Goal: Task Accomplishment & Management: Complete application form

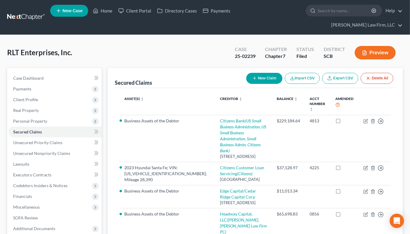
drag, startPoint x: 358, startPoint y: 26, endPoint x: 236, endPoint y: 35, distance: 122.1
click at [358, 35] on div "RLT Enterprises, Inc. Upgraded Case 25-02239 Chapter Chapter 7 Status Filed Dis…" at bounding box center [205, 178] width 410 height 286
click at [38, 12] on link at bounding box center [26, 17] width 38 height 11
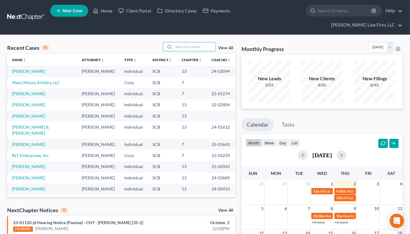
click at [192, 42] on input "search" at bounding box center [195, 46] width 42 height 9
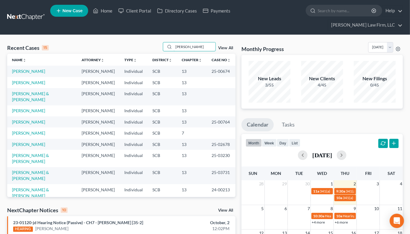
type input "james"
click at [28, 142] on link "[PERSON_NAME]" at bounding box center [28, 144] width 33 height 5
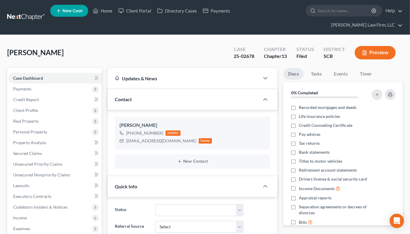
select select "0"
click at [37, 151] on span "Secured Claims" at bounding box center [27, 153] width 29 height 5
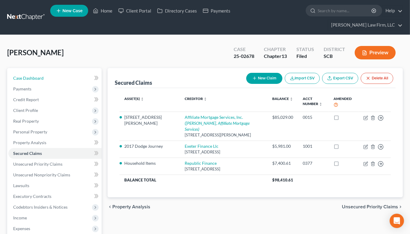
click at [37, 76] on span "Case Dashboard" at bounding box center [28, 78] width 31 height 5
select select "2"
select select "0"
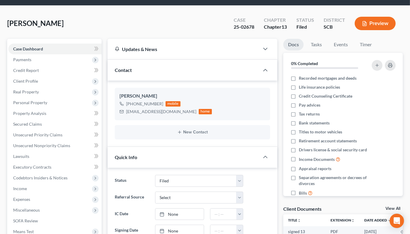
scroll to position [33, 0]
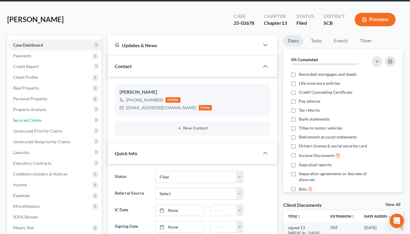
click at [31, 118] on span "Secured Claims" at bounding box center [27, 120] width 29 height 5
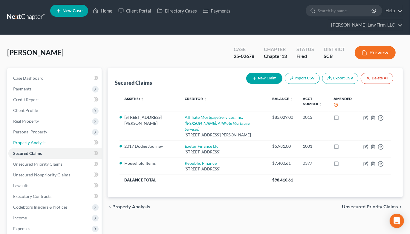
click at [42, 140] on span "Property Analysis" at bounding box center [29, 142] width 33 height 5
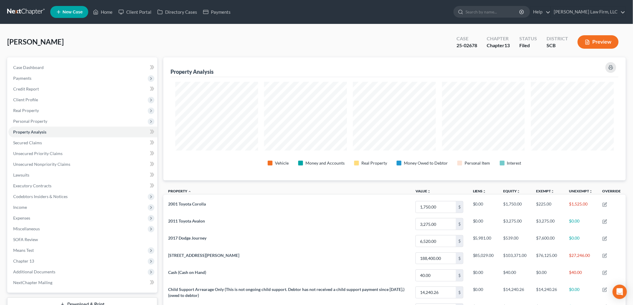
click at [27, 14] on link at bounding box center [26, 12] width 38 height 11
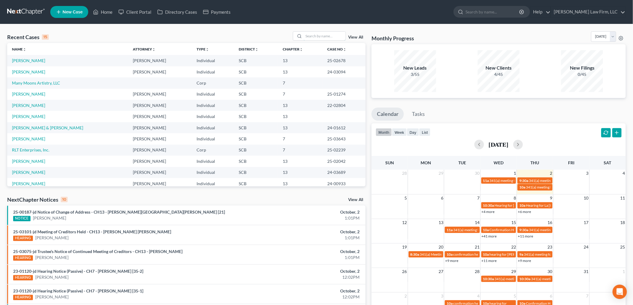
click at [316, 35] on input "search" at bounding box center [325, 36] width 42 height 9
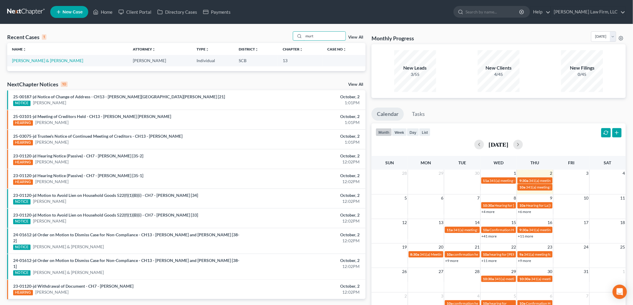
type input "murt"
click at [37, 60] on link "[PERSON_NAME] & [PERSON_NAME]" at bounding box center [47, 60] width 71 height 5
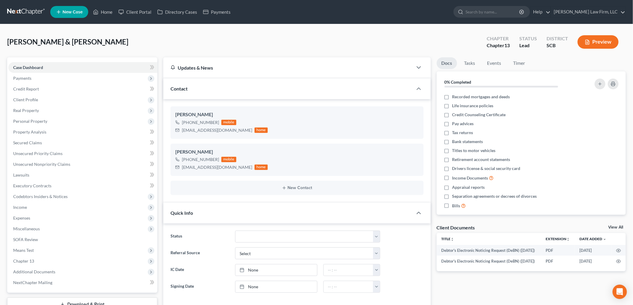
select select "2"
click at [32, 240] on span "SOFA Review" at bounding box center [25, 239] width 25 height 5
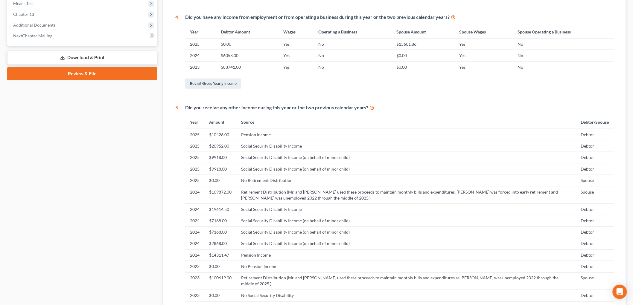
scroll to position [299, 0]
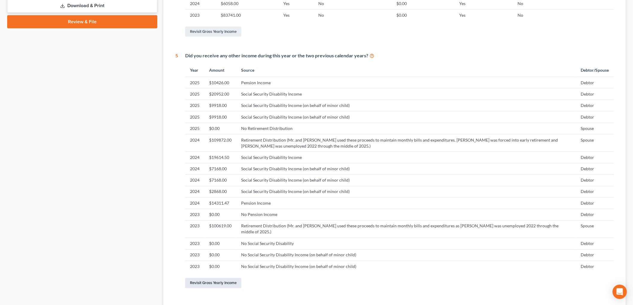
click at [228, 283] on link "Revisit Gross Yearly Income" at bounding box center [213, 283] width 56 height 10
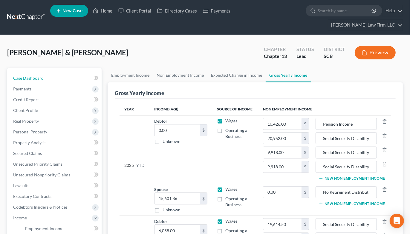
click at [48, 73] on link "Case Dashboard" at bounding box center [54, 78] width 93 height 11
select select "2"
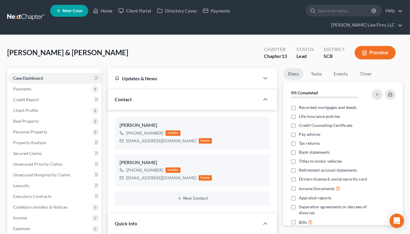
click at [31, 119] on span "Real Property" at bounding box center [26, 121] width 26 height 5
click at [39, 130] on span "Properties Owned" at bounding box center [42, 132] width 34 height 5
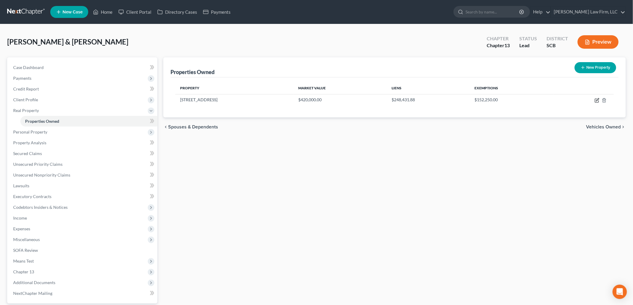
click at [596, 98] on icon "button" at bounding box center [597, 100] width 5 height 5
select select "42"
select select "2"
select select "1"
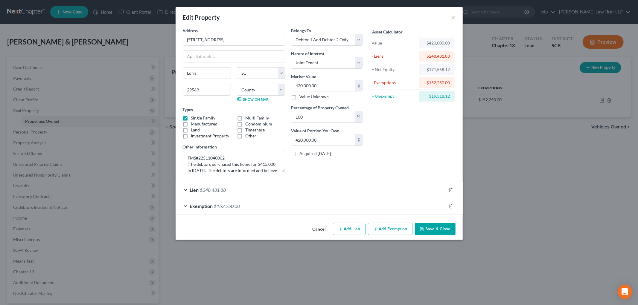
click at [438, 231] on button "Save & Close" at bounding box center [435, 229] width 41 height 13
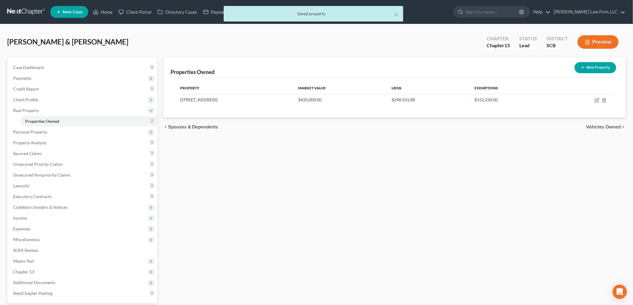
click at [44, 135] on span "Personal Property" at bounding box center [82, 132] width 149 height 11
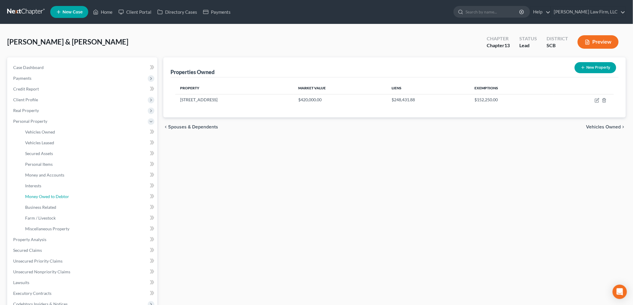
click at [44, 192] on link "Money Owed to Debtor" at bounding box center [88, 196] width 137 height 11
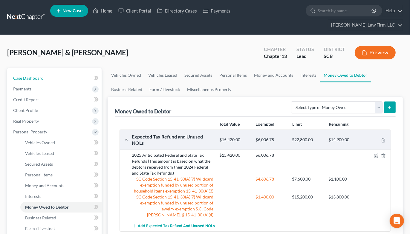
click at [34, 76] on span "Case Dashboard" at bounding box center [28, 78] width 31 height 5
select select "2"
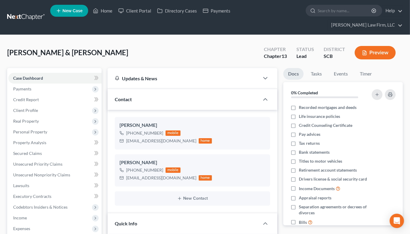
click at [29, 13] on link at bounding box center [26, 17] width 38 height 11
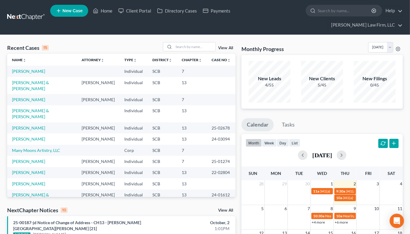
click at [31, 77] on td "[PERSON_NAME] & [PERSON_NAME]" at bounding box center [42, 85] width 70 height 17
click at [31, 80] on link "[PERSON_NAME] & [PERSON_NAME]" at bounding box center [30, 85] width 37 height 11
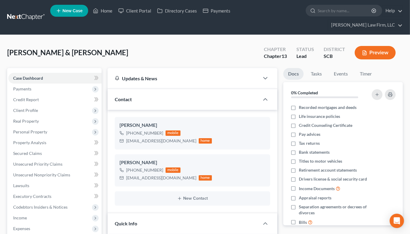
select select "2"
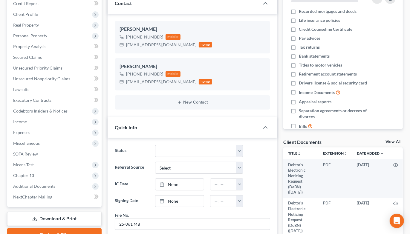
scroll to position [100, 0]
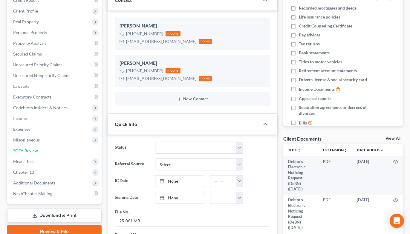
click at [43, 146] on link "SOFA Review" at bounding box center [54, 151] width 93 height 11
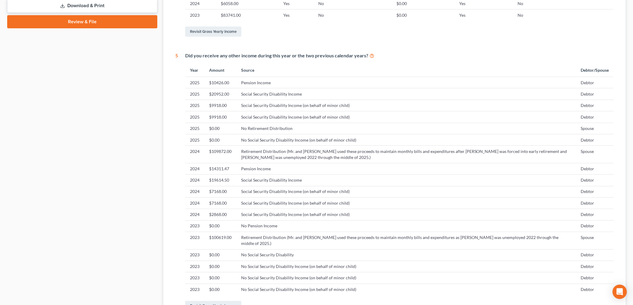
scroll to position [370, 0]
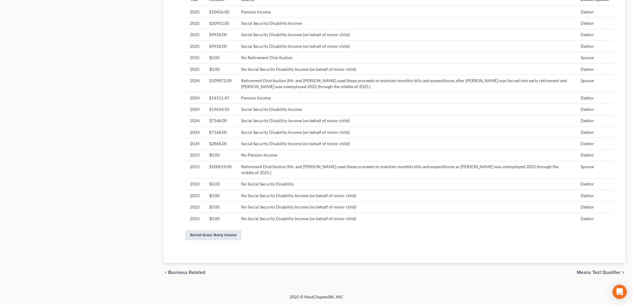
click at [234, 232] on link "Revisit Gross Yearly Income" at bounding box center [213, 236] width 56 height 10
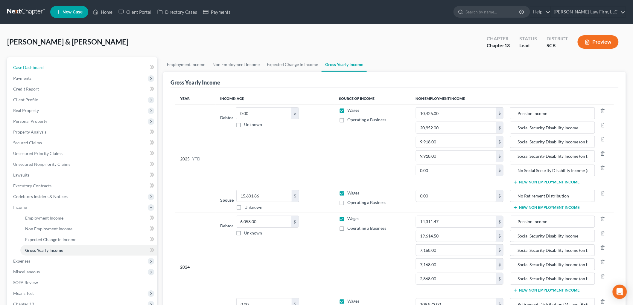
click at [52, 63] on link "Case Dashboard" at bounding box center [82, 67] width 149 height 11
select select "4"
select select "2"
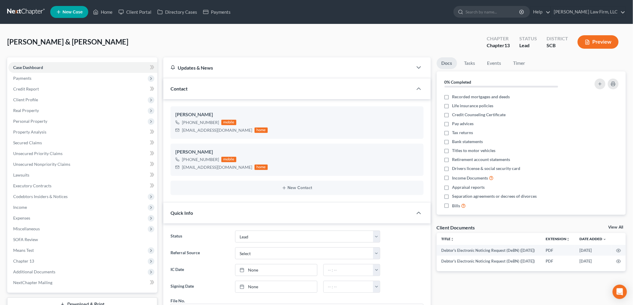
click at [32, 8] on link at bounding box center [26, 12] width 38 height 11
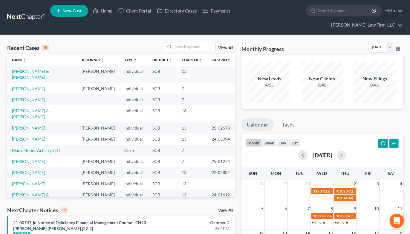
click at [188, 42] on input "search" at bounding box center [195, 46] width 42 height 9
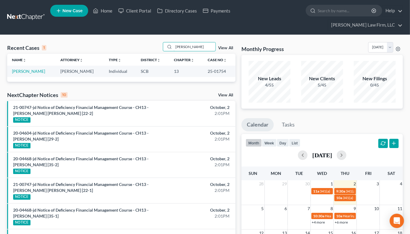
type input "[PERSON_NAME]"
click at [30, 69] on link "[PERSON_NAME]" at bounding box center [28, 71] width 33 height 5
select select "2"
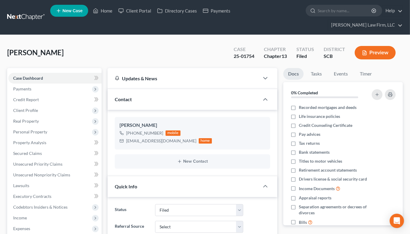
select select "0"
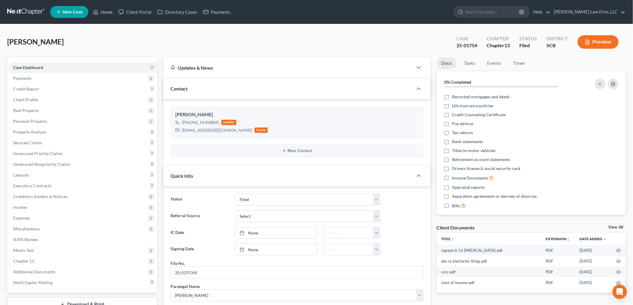
scroll to position [165, 0]
click at [33, 110] on span "Real Property" at bounding box center [26, 110] width 26 height 5
click at [44, 118] on link "Properties Owned" at bounding box center [88, 121] width 137 height 11
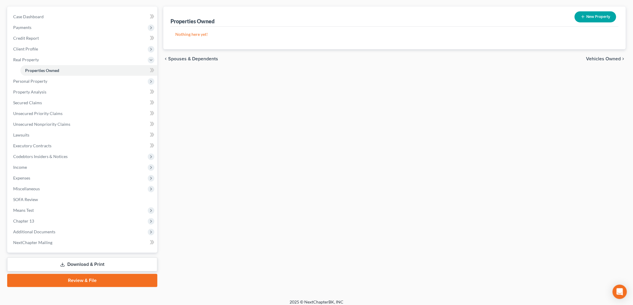
scroll to position [55, 0]
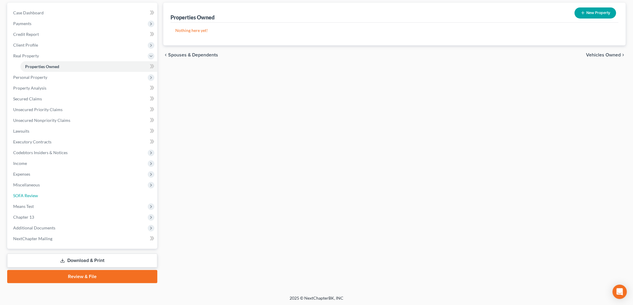
click at [33, 194] on span "SOFA Review" at bounding box center [25, 195] width 25 height 5
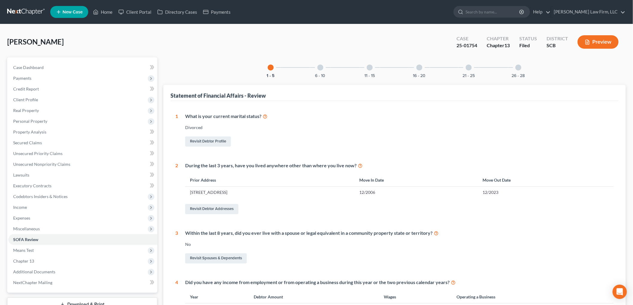
click at [598, 40] on button "Preview" at bounding box center [598, 41] width 41 height 13
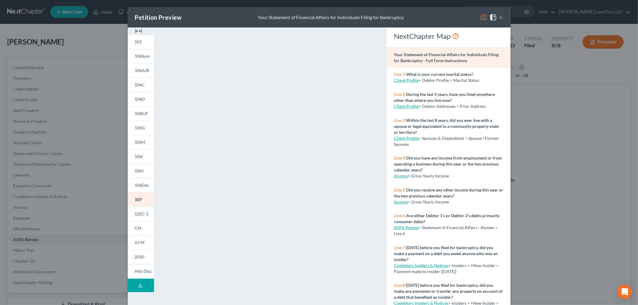
click at [499, 19] on button "×" at bounding box center [501, 17] width 4 height 7
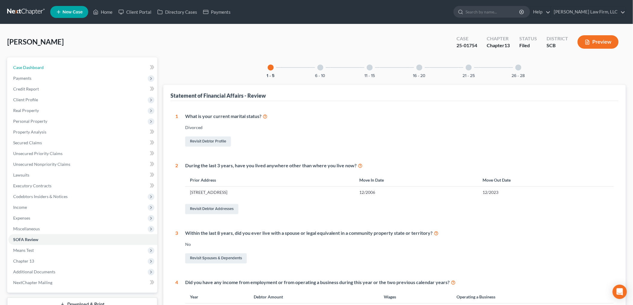
click at [50, 66] on link "Case Dashboard" at bounding box center [82, 67] width 149 height 11
select select "2"
select select "0"
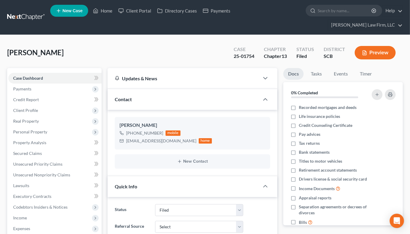
scroll to position [207, 0]
click at [289, 42] on div "Case 25-01754 Chapter Chapter 13 Status Filed District SCB Preview" at bounding box center [315, 52] width 176 height 21
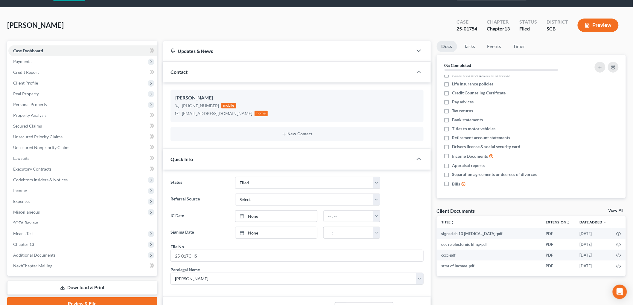
scroll to position [0, 0]
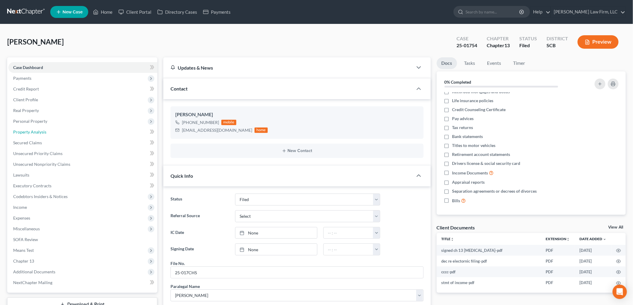
click at [37, 130] on span "Property Analysis" at bounding box center [29, 132] width 33 height 5
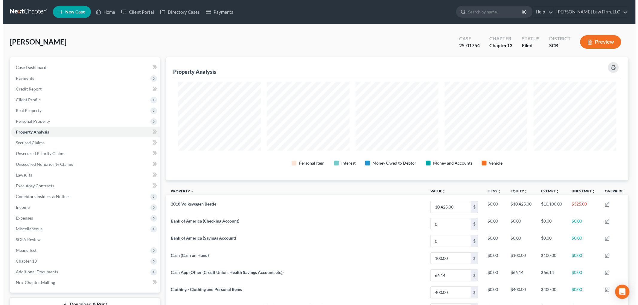
scroll to position [123, 462]
click at [30, 110] on span "Real Property" at bounding box center [26, 110] width 26 height 5
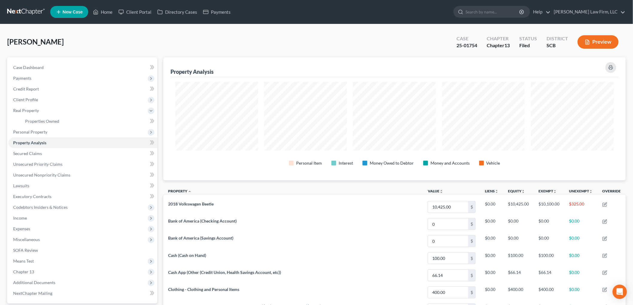
click at [26, 134] on span "Personal Property" at bounding box center [30, 132] width 34 height 5
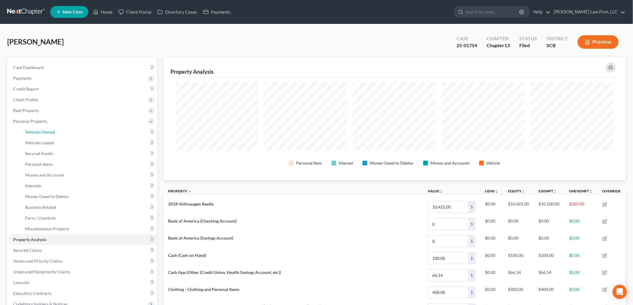
click at [28, 130] on span "Vehicles Owned" at bounding box center [40, 132] width 30 height 5
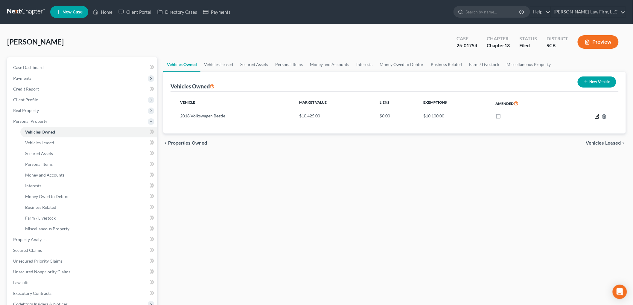
click at [597, 116] on icon "button" at bounding box center [597, 116] width 5 height 5
select select "0"
select select "8"
select select "4"
select select "0"
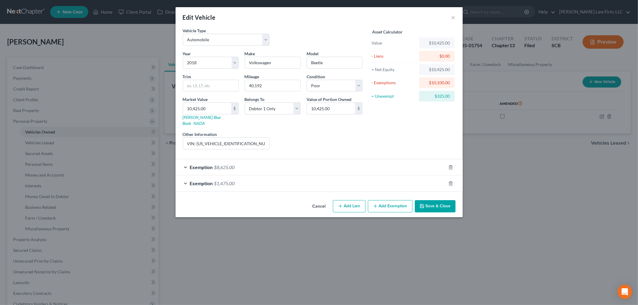
click at [243, 160] on div "Exemption $8,625.00" at bounding box center [311, 167] width 270 height 16
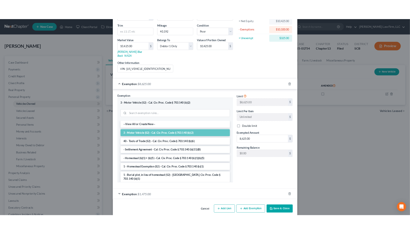
scroll to position [69, 0]
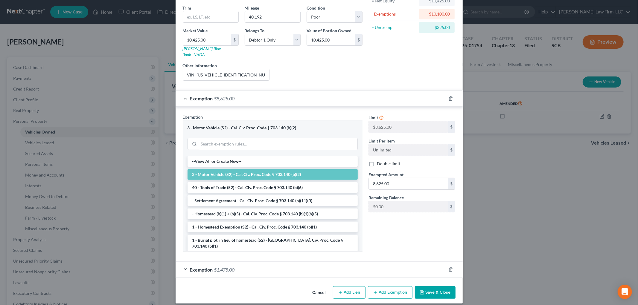
click at [435, 291] on button "Save & Close" at bounding box center [435, 293] width 41 height 13
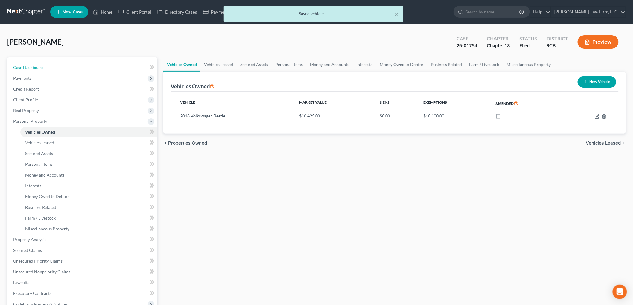
click at [35, 68] on span "Case Dashboard" at bounding box center [28, 67] width 31 height 5
select select "2"
select select "0"
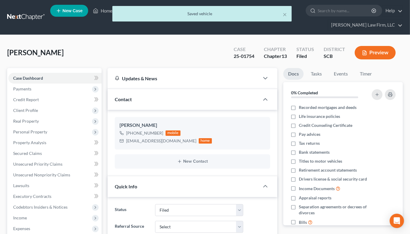
scroll to position [207, 0]
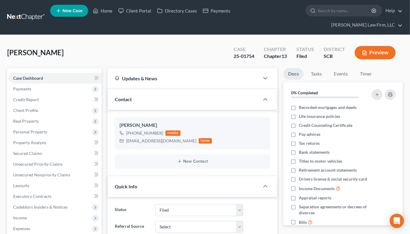
click at [22, 12] on link at bounding box center [26, 17] width 38 height 11
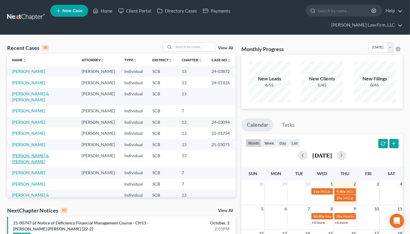
click at [36, 153] on link "[PERSON_NAME] & [PERSON_NAME]" at bounding box center [30, 158] width 37 height 11
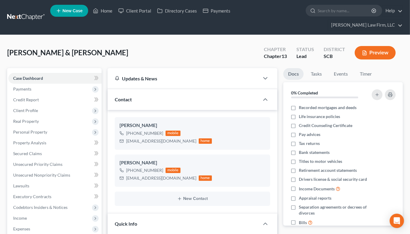
select select "2"
click at [28, 224] on span "Expenses" at bounding box center [54, 229] width 93 height 11
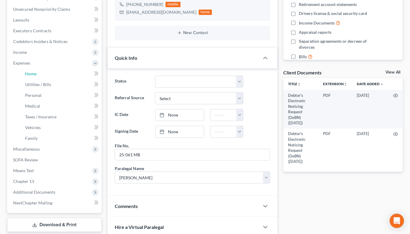
click at [28, 71] on span "Home" at bounding box center [30, 73] width 11 height 5
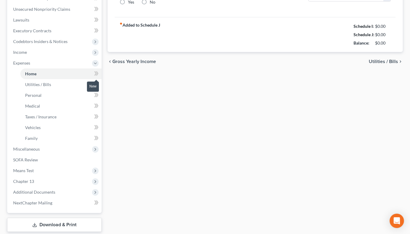
scroll to position [65, 0]
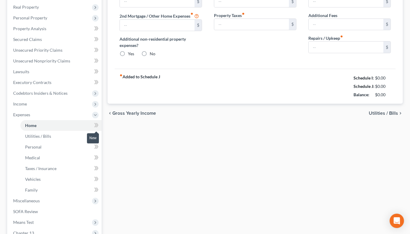
type input "1,752.78"
type input "0.00"
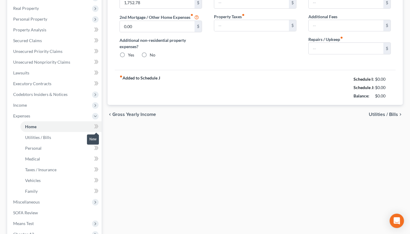
radio input "true"
type input "0.00"
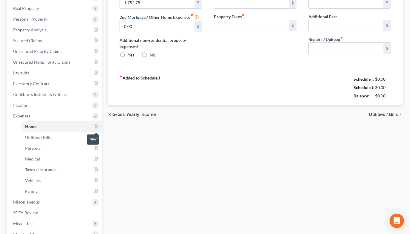
type input "200.00"
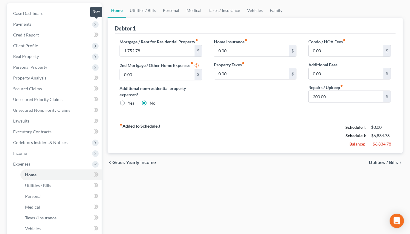
scroll to position [0, 0]
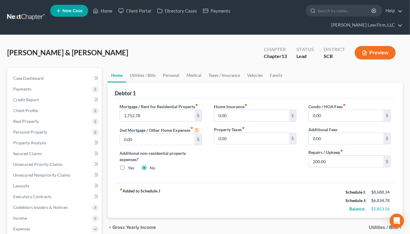
click at [29, 12] on link at bounding box center [26, 17] width 38 height 11
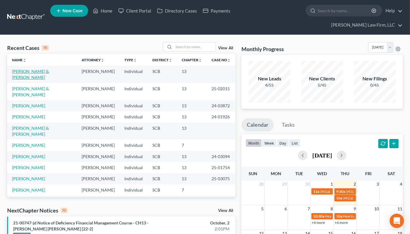
click at [22, 69] on link "[PERSON_NAME] & [PERSON_NAME]" at bounding box center [30, 74] width 37 height 11
select select "4"
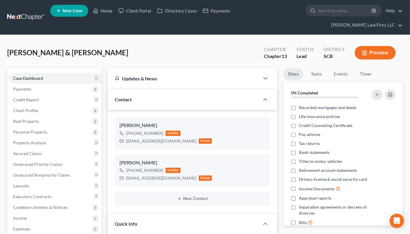
select select "2"
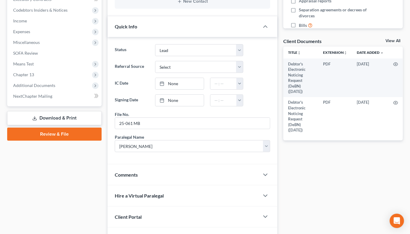
scroll to position [166, 0]
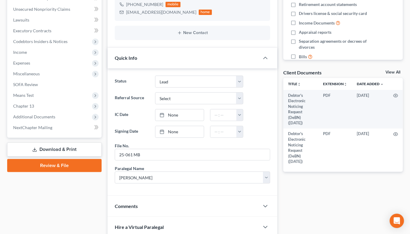
click at [16, 60] on span "Expenses" at bounding box center [21, 62] width 17 height 5
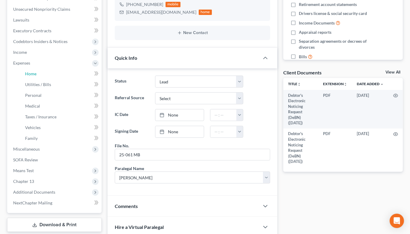
click at [25, 71] on span "Home" at bounding box center [30, 73] width 11 height 5
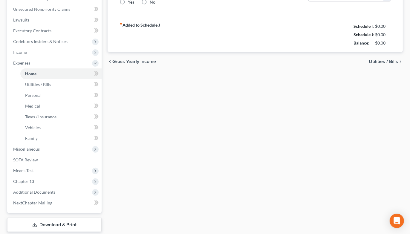
type input "1,752.78"
type input "0.00"
radio input "true"
type input "0.00"
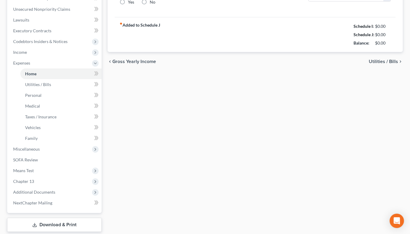
type input "0.00"
type input "200.00"
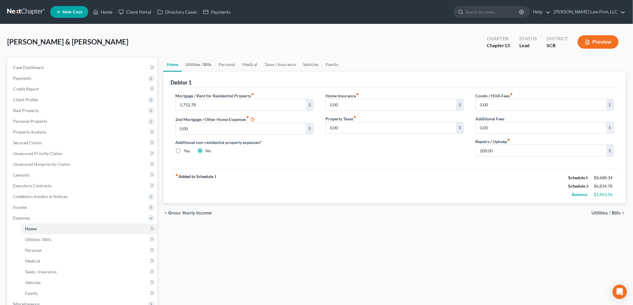
click at [203, 61] on link "Utilities / Bills" at bounding box center [198, 64] width 33 height 14
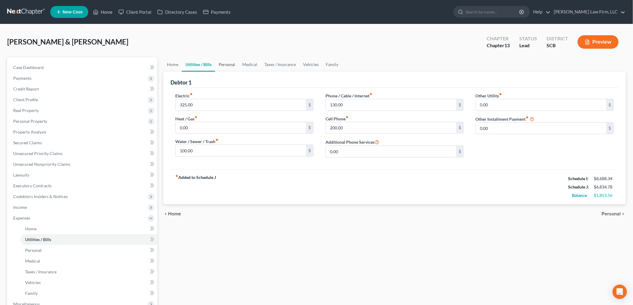
click at [228, 63] on link "Personal" at bounding box center [227, 64] width 24 height 14
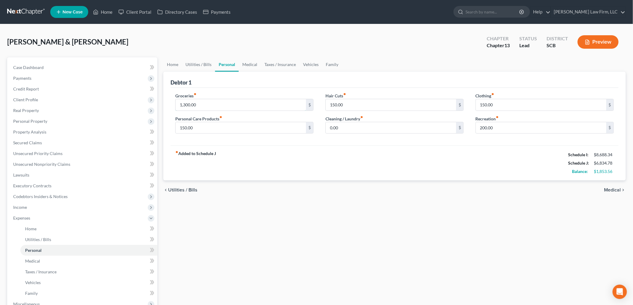
click at [204, 100] on input "1,300.00" at bounding box center [241, 104] width 130 height 11
type input "1,500"
click at [248, 67] on link "Medical" at bounding box center [250, 64] width 22 height 14
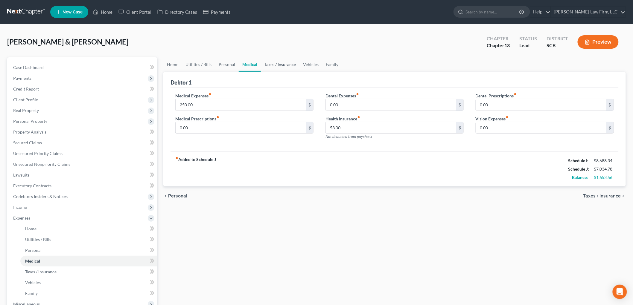
click at [274, 63] on link "Taxes / Insurance" at bounding box center [280, 64] width 39 height 14
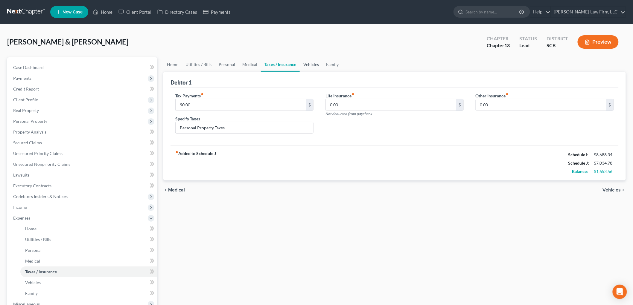
click at [315, 65] on link "Vehicles" at bounding box center [311, 64] width 23 height 14
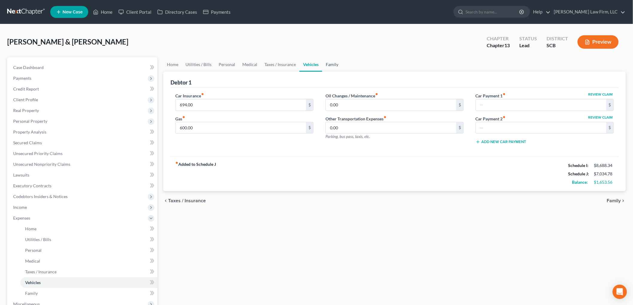
click at [336, 61] on link "Family" at bounding box center [332, 64] width 20 height 14
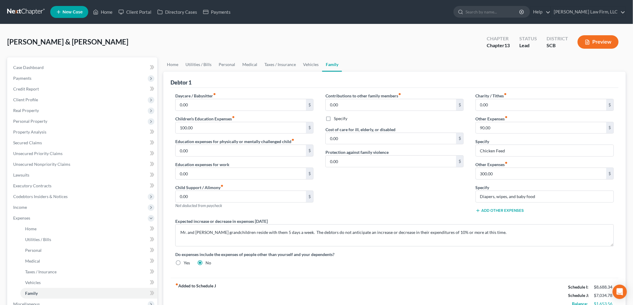
click at [23, 208] on span "Income" at bounding box center [20, 207] width 14 height 5
click at [25, 214] on link "Employment Income" at bounding box center [88, 218] width 137 height 11
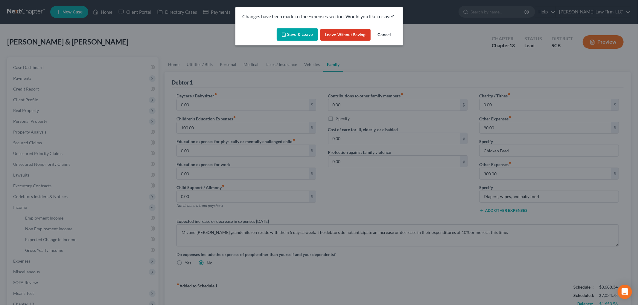
click at [300, 38] on button "Save & Leave" at bounding box center [297, 34] width 41 height 13
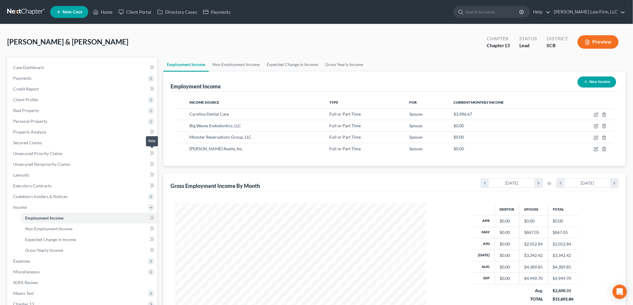
scroll to position [125, 263]
click at [226, 60] on link "Non Employment Income" at bounding box center [236, 64] width 54 height 14
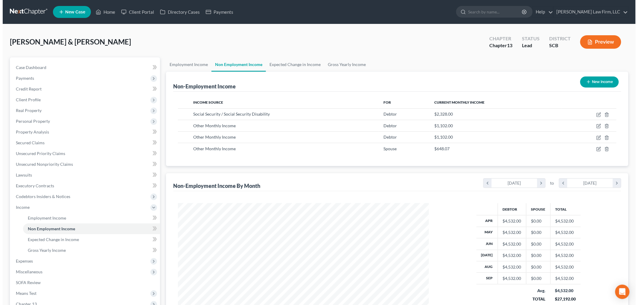
scroll to position [125, 263]
click at [415, 41] on button "Preview" at bounding box center [598, 41] width 41 height 13
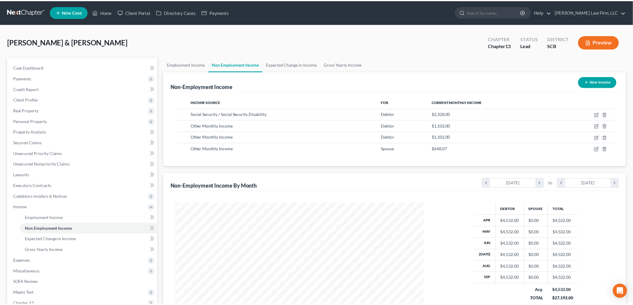
scroll to position [126, 265]
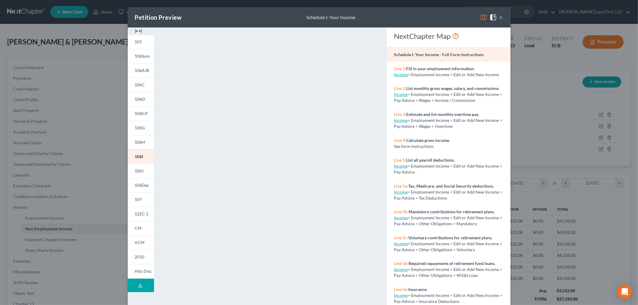
click at [144, 173] on link "106J" at bounding box center [141, 171] width 26 height 14
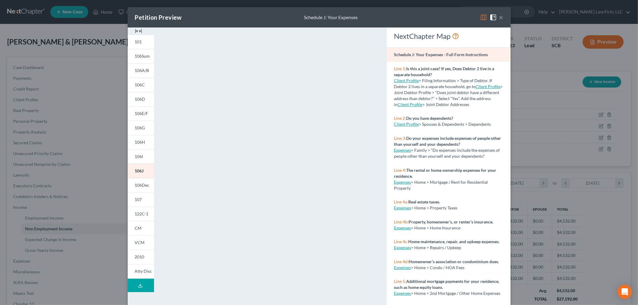
click at [415, 16] on button "×" at bounding box center [501, 17] width 4 height 7
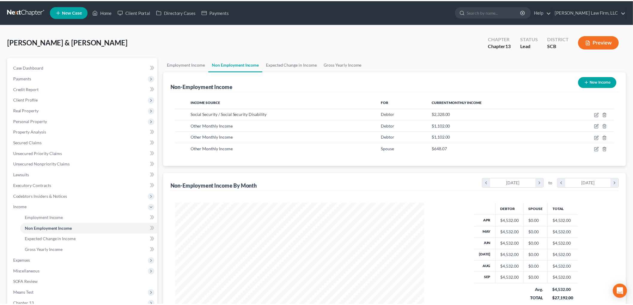
scroll to position [298954, 298817]
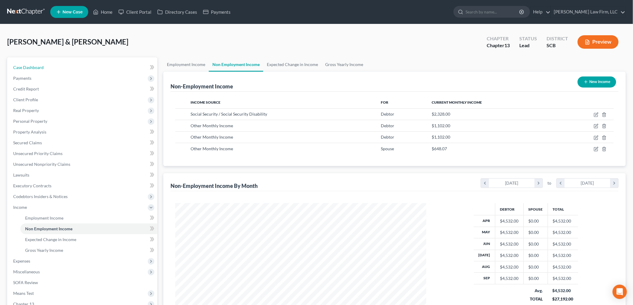
click at [43, 66] on link "Case Dashboard" at bounding box center [82, 67] width 149 height 11
select select "4"
select select "2"
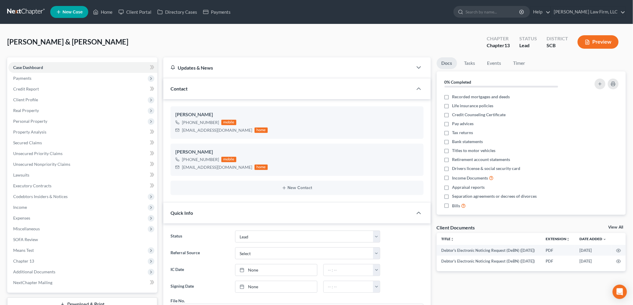
click at [37, 217] on span "Expenses" at bounding box center [82, 218] width 149 height 11
click at [34, 226] on link "Home" at bounding box center [88, 229] width 137 height 11
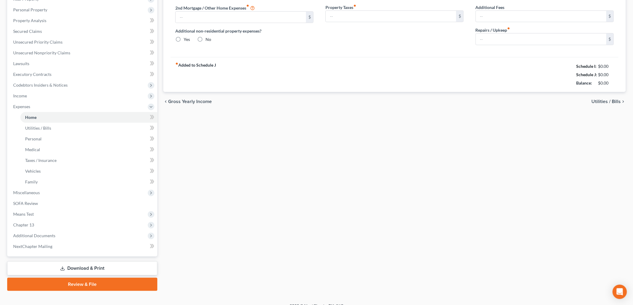
type input "1,752.78"
type input "0.00"
radio input "true"
type input "0.00"
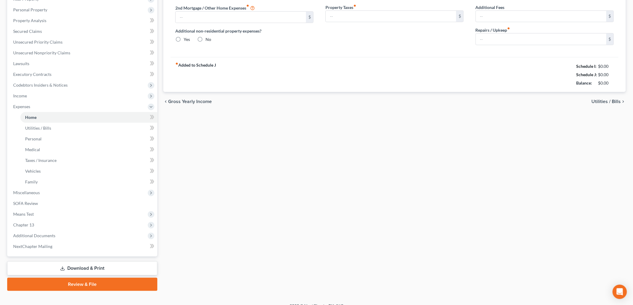
type input "0.00"
type input "200.00"
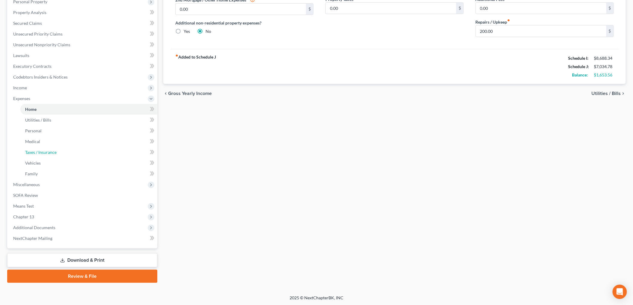
click at [40, 147] on link "Taxes / Insurance" at bounding box center [88, 152] width 137 height 11
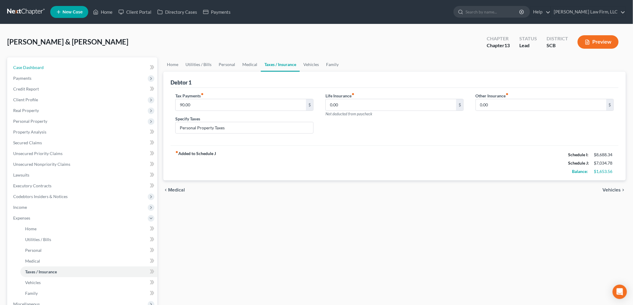
drag, startPoint x: 32, startPoint y: 63, endPoint x: 32, endPoint y: 18, distance: 45.5
click at [33, 63] on link "Case Dashboard" at bounding box center [82, 67] width 149 height 11
select select "4"
select select "2"
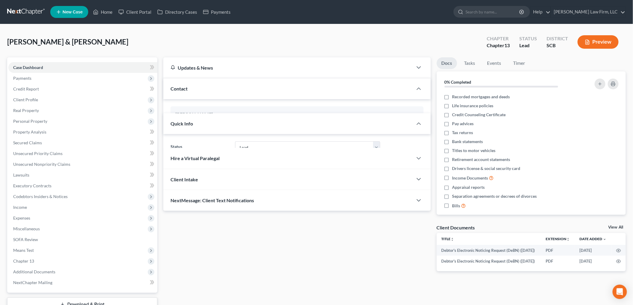
click at [33, 11] on link at bounding box center [26, 12] width 38 height 11
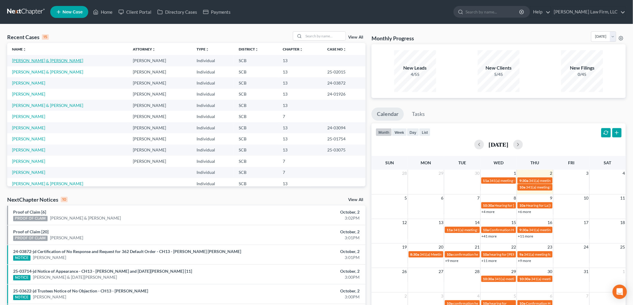
click at [29, 59] on link "[PERSON_NAME] & [PERSON_NAME]" at bounding box center [47, 60] width 71 height 5
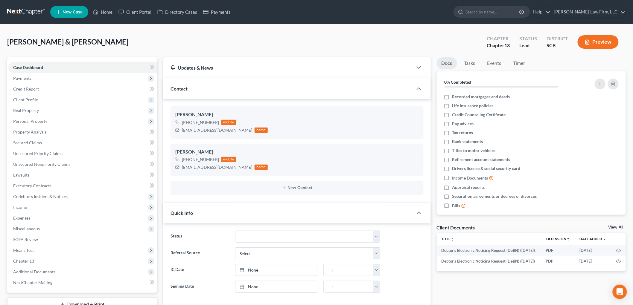
select select "2"
click at [44, 122] on span "Personal Property" at bounding box center [30, 121] width 34 height 5
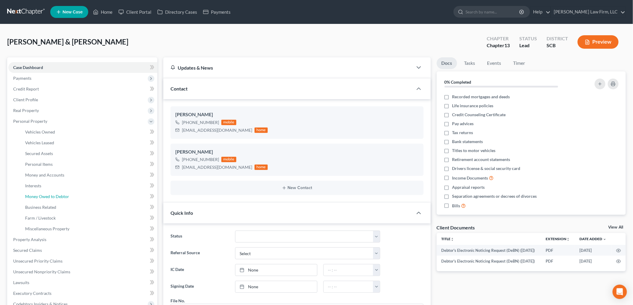
click at [53, 198] on span "Money Owed to Debtor" at bounding box center [47, 196] width 44 height 5
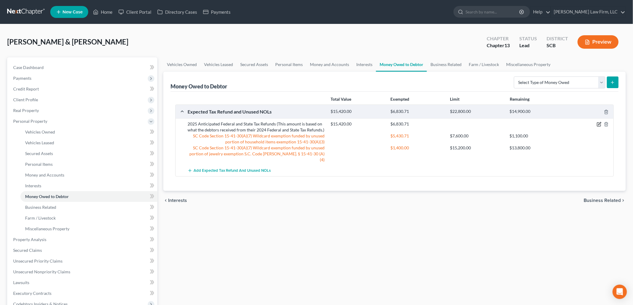
click at [415, 124] on icon "button" at bounding box center [599, 124] width 5 height 5
select select "0"
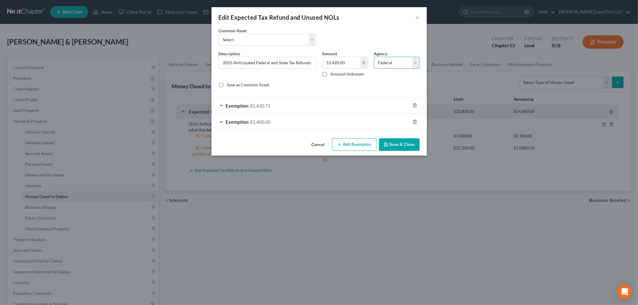
click at [402, 60] on select "Select Federal State Local" at bounding box center [397, 63] width 46 height 12
click at [361, 64] on div "$" at bounding box center [363, 62] width 7 height 11
click at [354, 64] on input "15,420.00" at bounding box center [341, 62] width 38 height 11
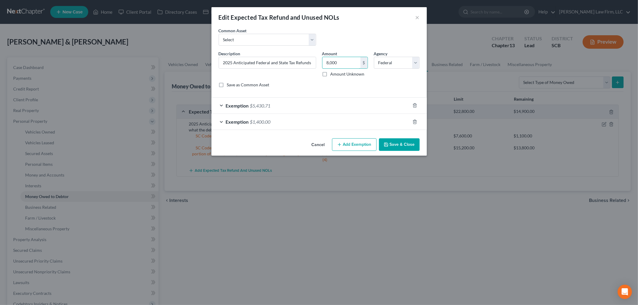
type input "8,000"
click at [273, 61] on input "2025 Anticipated Federal and State Tax Refunds (This amount is based on what th…" at bounding box center [267, 62] width 97 height 11
type input "2025 Anticipated Federal and State Tax Refunds (This amount is based on what th…"
click at [333, 63] on input "8,000" at bounding box center [341, 62] width 38 height 11
type input "8,500"
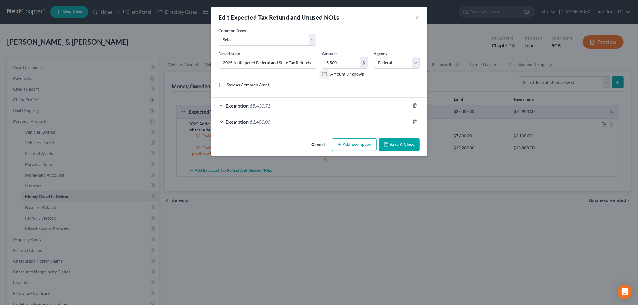
click at [301, 63] on input "2025 Anticipated Federal and State Tax Refunds (This amount is based on what th…" at bounding box center [267, 62] width 97 height 11
click at [304, 63] on input "2025 Anticipated Federal and State Tax Refunds (The debtors anticipate approxim…" at bounding box center [267, 62] width 97 height 11
type input "2025 Anticipated Federal and State Tax Refunds (The debtors anticipate approxim…"
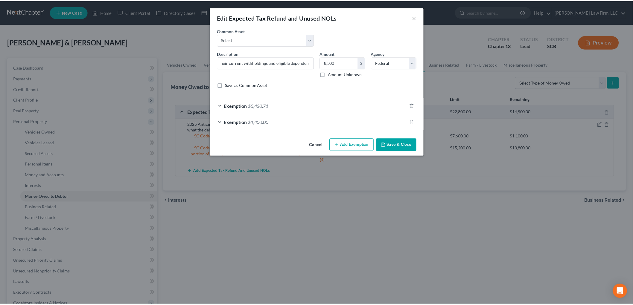
scroll to position [0, 0]
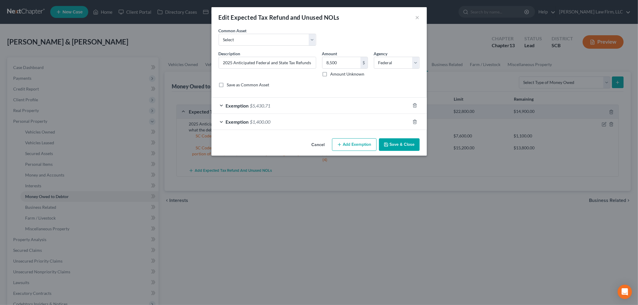
click at [402, 146] on button "Save & Close" at bounding box center [399, 144] width 41 height 13
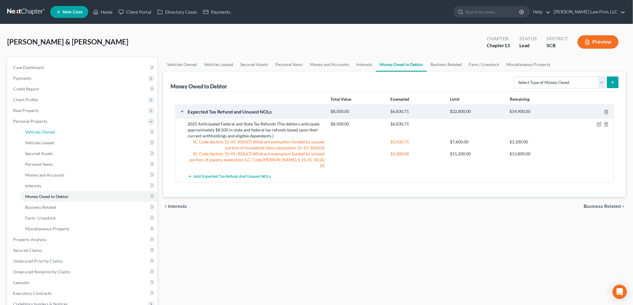
click at [45, 132] on span "Vehicles Owned" at bounding box center [40, 132] width 30 height 5
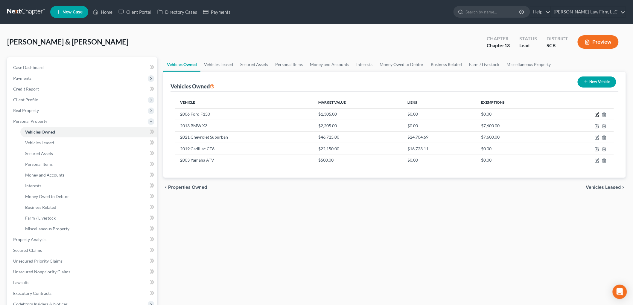
click at [415, 113] on icon "button" at bounding box center [597, 114] width 3 height 3
select select "0"
select select "20"
select select "3"
select select "1"
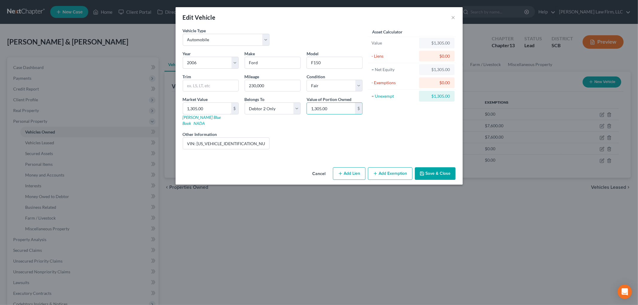
click at [224, 106] on input "1,305.00" at bounding box center [207, 108] width 48 height 11
type input "1"
type input "1.00"
type input "15"
type input "15.00"
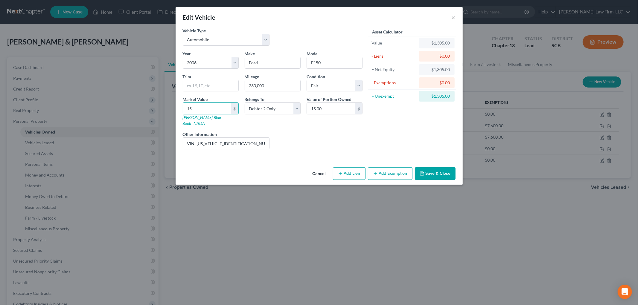
type input "150"
type input "150.00"
type input "1500"
type input "1,500.00"
type input "1,500"
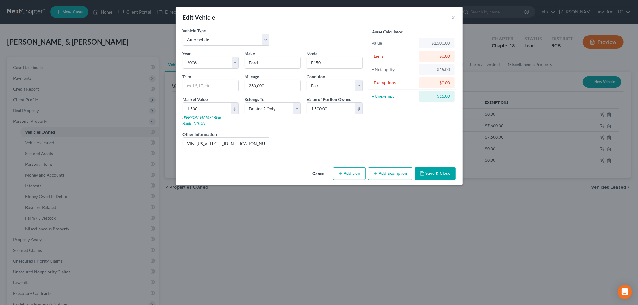
click at [415, 167] on button "Save & Close" at bounding box center [435, 173] width 41 height 13
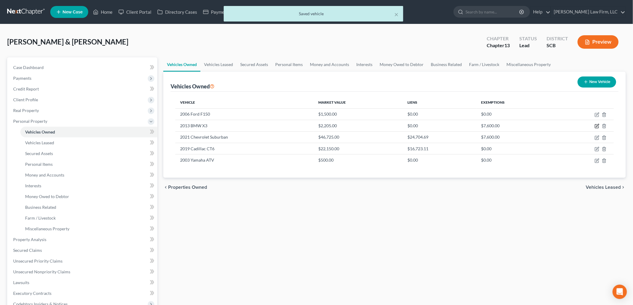
click at [415, 126] on icon "button" at bounding box center [597, 126] width 5 height 5
select select "0"
select select "13"
select select "2"
select select "1"
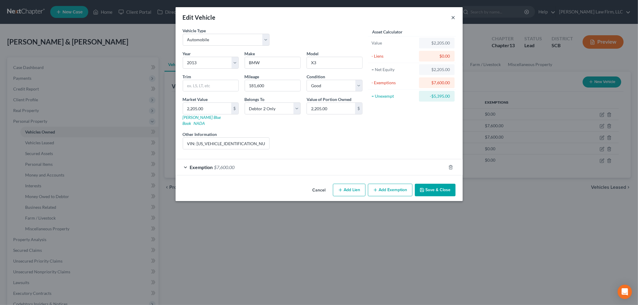
click at [415, 16] on button "×" at bounding box center [453, 17] width 4 height 7
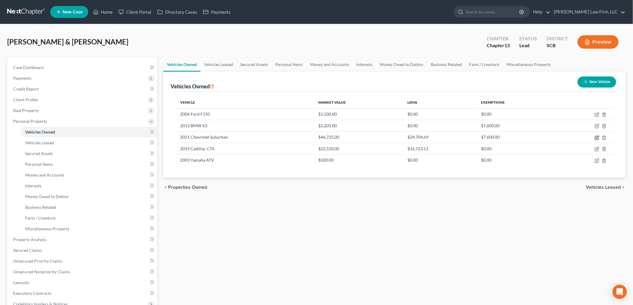
click at [415, 137] on icon "button" at bounding box center [597, 137] width 5 height 5
select select "0"
select select "5"
select select "2"
select select "0"
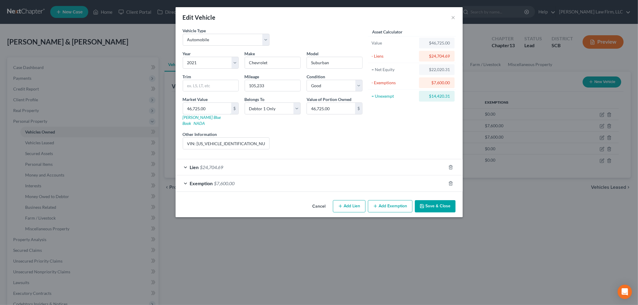
click at [223, 112] on input "46,725.00" at bounding box center [207, 108] width 48 height 11
type input "4"
type input "4.00"
type input "45"
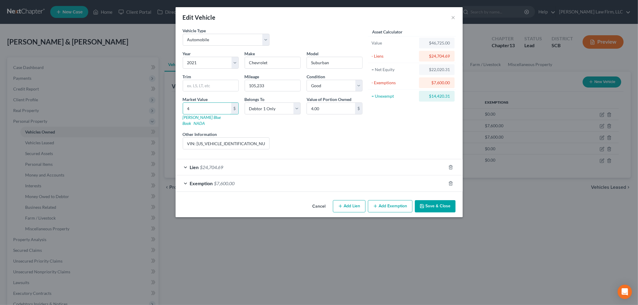
type input "45.00"
type input "451"
type input "451.00"
type input "4,510"
type input "4,510.00"
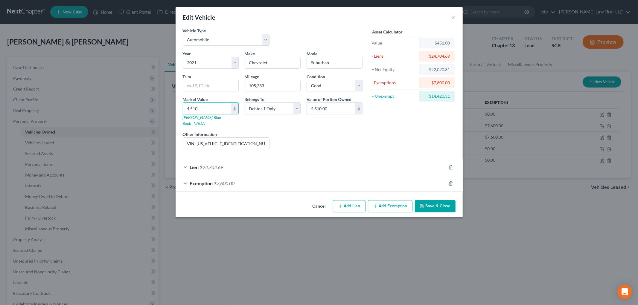
type input "4,5100"
type input "45,100.00"
type input "45,100"
click at [415, 201] on button "Save & Close" at bounding box center [435, 206] width 41 height 13
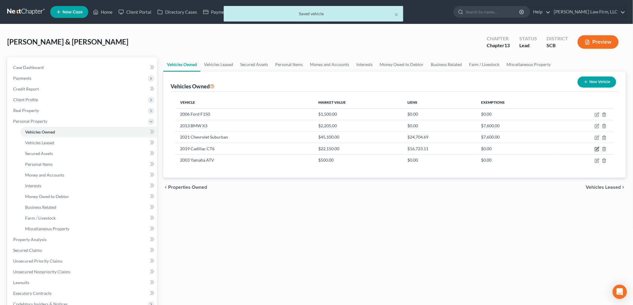
click at [415, 150] on icon "button" at bounding box center [597, 149] width 5 height 5
select select "0"
select select "7"
select select "2"
select select "0"
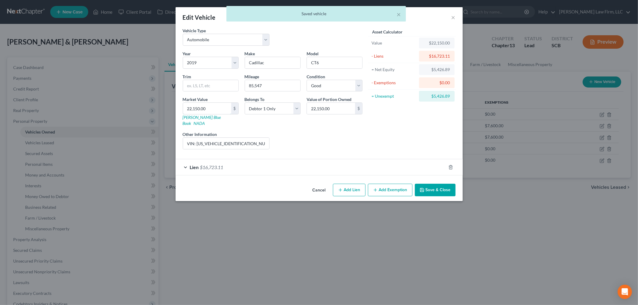
click at [226, 106] on input "22,150.00" at bounding box center [207, 108] width 48 height 11
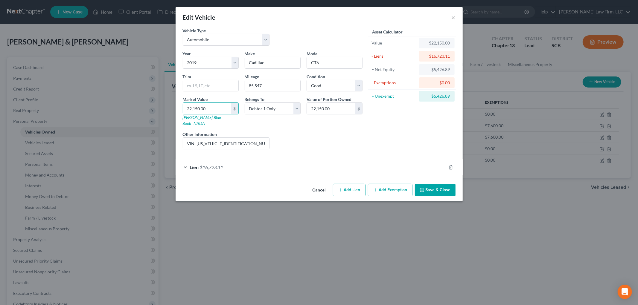
click at [226, 106] on input "22,150.00" at bounding box center [207, 108] width 48 height 11
type input "2"
type input "2.00"
type input "20"
type input "20.00"
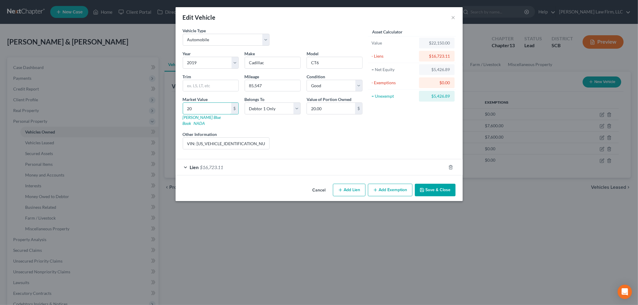
type input "204"
type input "204.00"
type input "2040"
type input "2,040.00"
type input "2,0400"
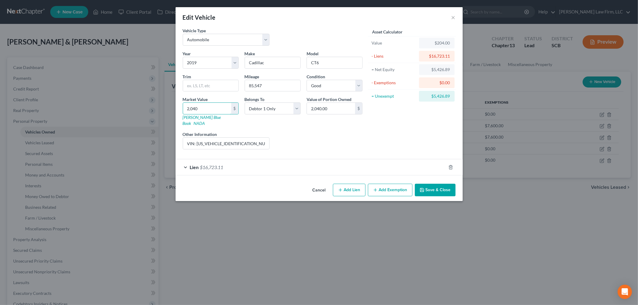
type input "20,400.00"
click at [188, 107] on input "2,0400" at bounding box center [207, 108] width 48 height 11
type input "2"
type input "2.00"
type input "20"
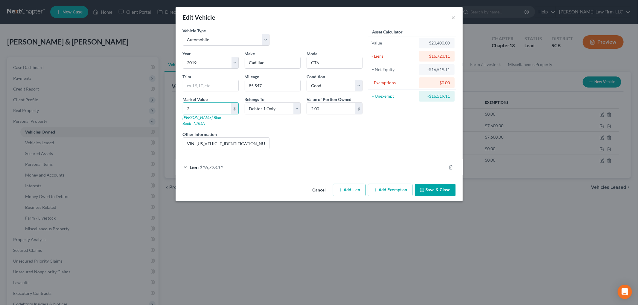
type input "20.00"
type input "204"
type input "204.00"
type input "2,040"
type input "2,040.00"
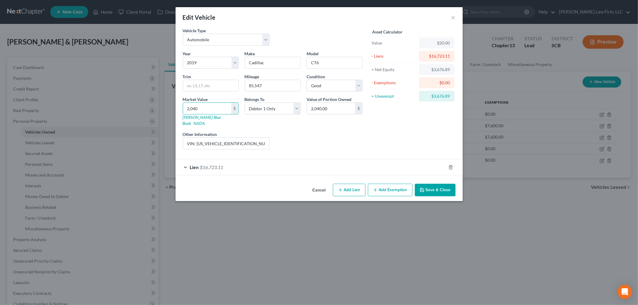
type input "2,0400"
type input "20,400.00"
type input "20,400"
click at [415, 188] on button "Save & Close" at bounding box center [435, 190] width 41 height 13
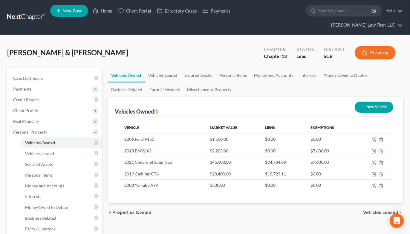
scroll to position [199, 0]
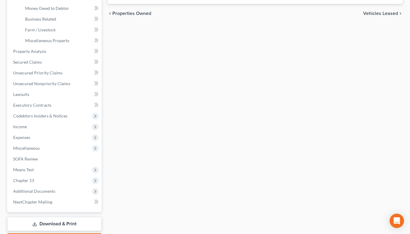
click at [59, 217] on link "Download & Print" at bounding box center [54, 224] width 95 height 14
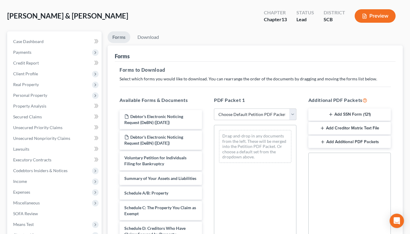
scroll to position [66, 0]
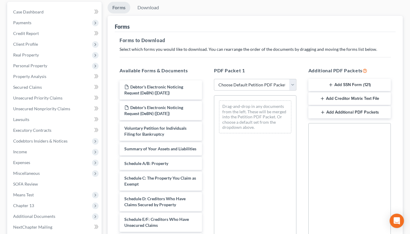
click at [38, 157] on span "Expenses" at bounding box center [54, 162] width 93 height 11
click at [33, 171] on span "Home" at bounding box center [30, 173] width 11 height 5
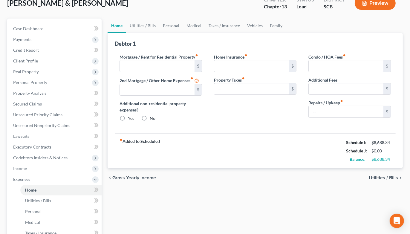
scroll to position [4, 0]
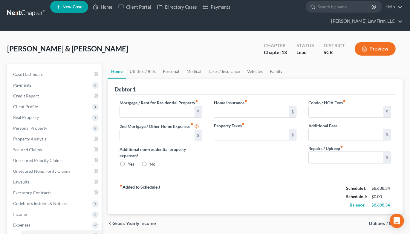
type input "1,752.78"
type input "0.00"
radio input "true"
type input "0.00"
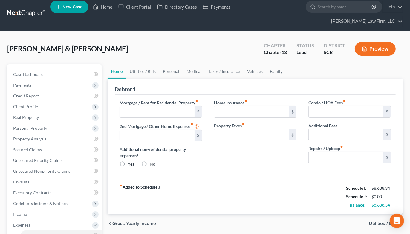
type input "0.00"
type input "200.00"
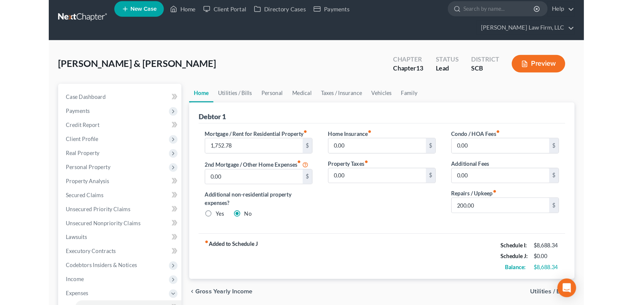
scroll to position [0, 0]
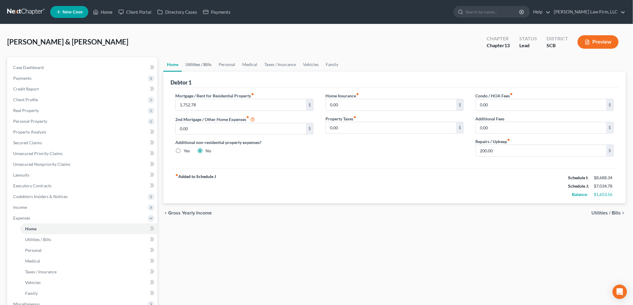
click at [207, 66] on link "Utilities / Bills" at bounding box center [198, 64] width 33 height 14
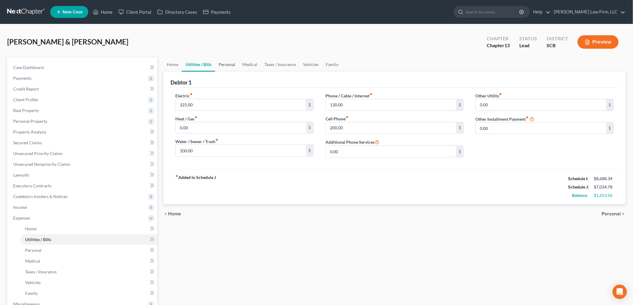
click at [222, 60] on link "Personal" at bounding box center [227, 64] width 24 height 14
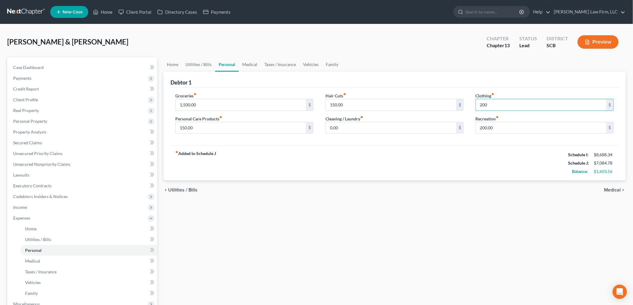
type input "200"
type input "250"
click at [256, 58] on link "Medical" at bounding box center [250, 64] width 22 height 14
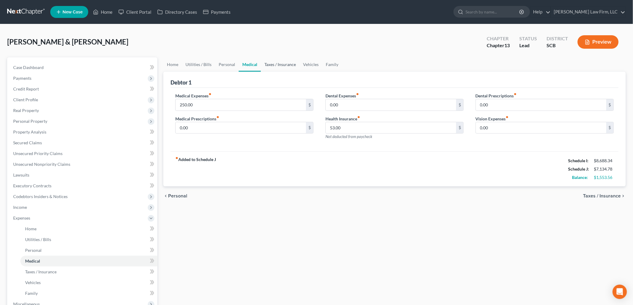
click at [279, 60] on link "Taxes / Insurance" at bounding box center [280, 64] width 39 height 14
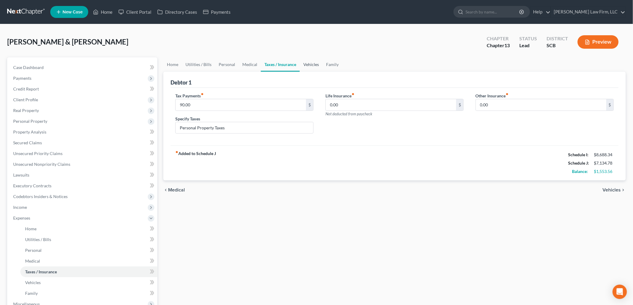
click at [316, 63] on link "Vehicles" at bounding box center [311, 64] width 23 height 14
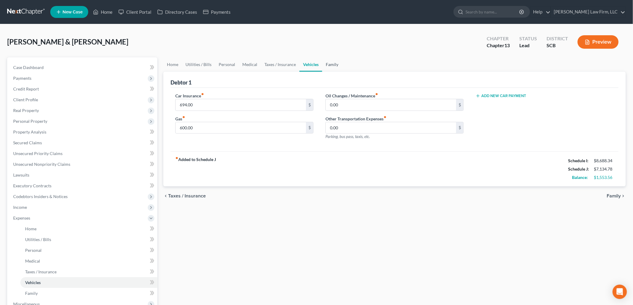
click at [330, 60] on link "Family" at bounding box center [332, 64] width 20 height 14
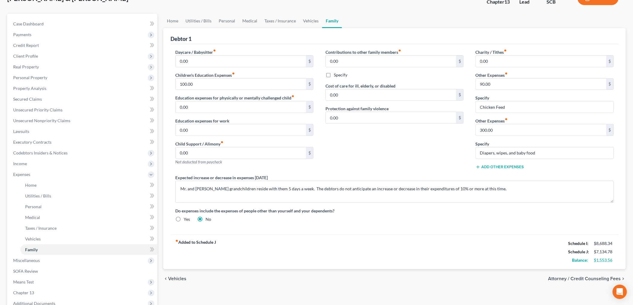
scroll to position [33, 0]
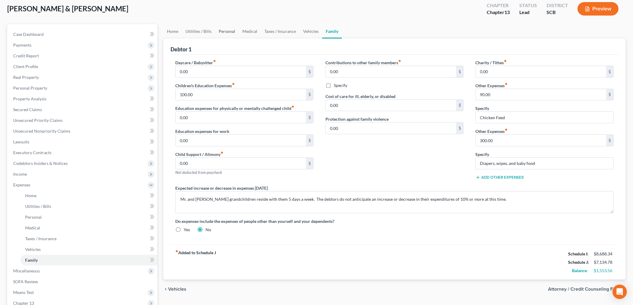
drag, startPoint x: 223, startPoint y: 30, endPoint x: 222, endPoint y: 34, distance: 4.0
click at [223, 31] on link "Personal" at bounding box center [227, 31] width 24 height 14
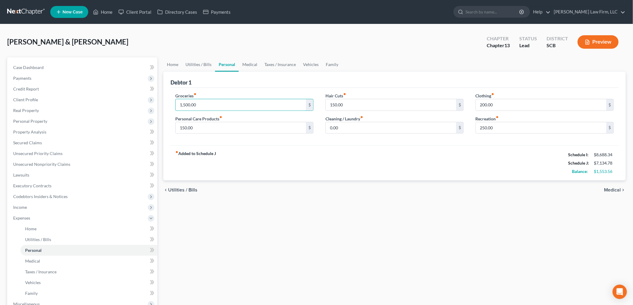
click at [197, 102] on input "1,500.00" at bounding box center [241, 104] width 130 height 11
click at [415, 38] on div "Preview" at bounding box center [599, 43] width 53 height 18
click at [415, 41] on button "Preview" at bounding box center [598, 41] width 41 height 13
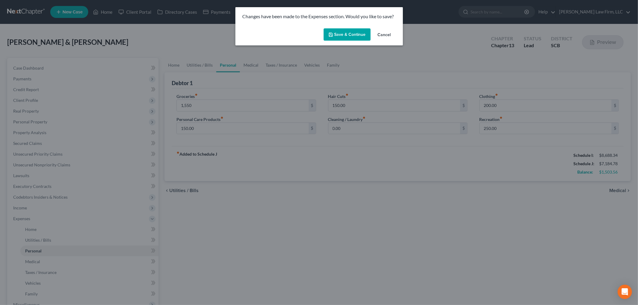
click at [340, 39] on button "Save & Continue" at bounding box center [347, 34] width 47 height 13
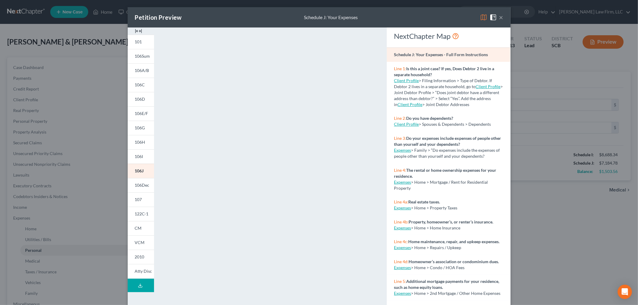
click at [415, 19] on button "×" at bounding box center [501, 17] width 4 height 7
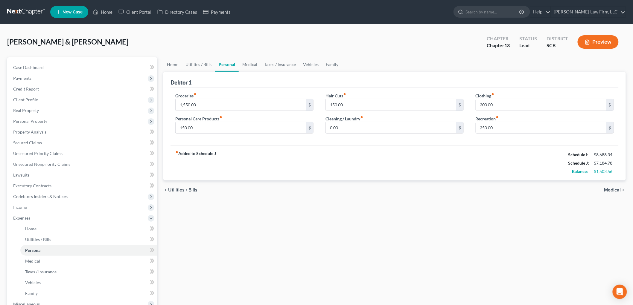
click at [205, 98] on div "Groceries fiber_manual_record 1,550.00 $" at bounding box center [244, 102] width 138 height 18
click at [206, 103] on input "1,550.00" at bounding box center [241, 104] width 130 height 11
type input "1,650"
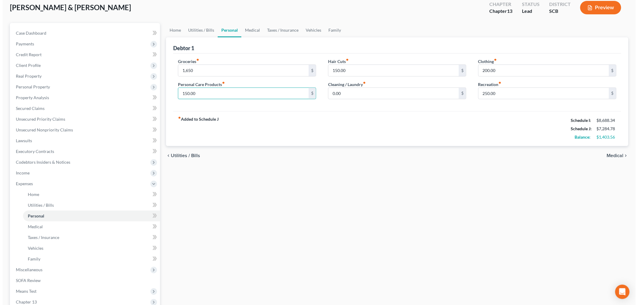
scroll to position [120, 0]
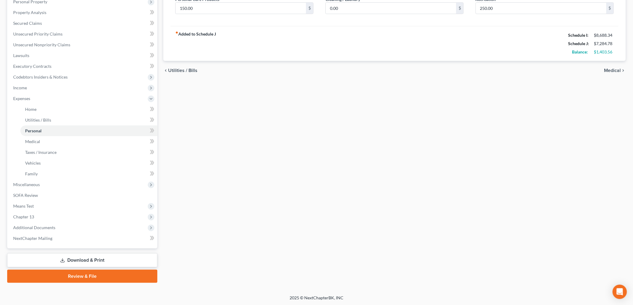
click at [66, 234] on link "Download & Print" at bounding box center [82, 261] width 150 height 14
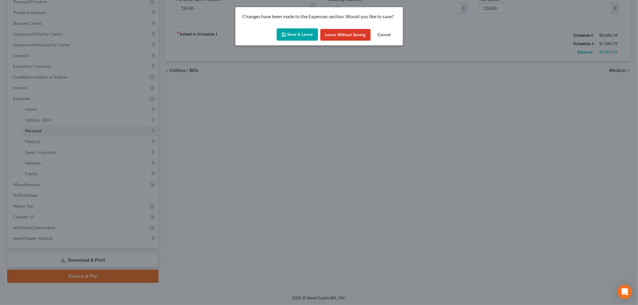
click at [288, 39] on button "Save & Leave" at bounding box center [297, 34] width 41 height 13
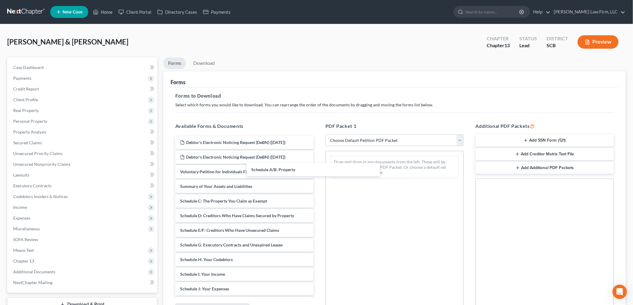
drag, startPoint x: 251, startPoint y: 198, endPoint x: 323, endPoint y: 169, distance: 78.0
click at [318, 162] on div "Schedule A/B: Property Debtor's Electronic Noticing Request (DeBN) ([DATE]) Deb…" at bounding box center [244, 273] width 148 height 274
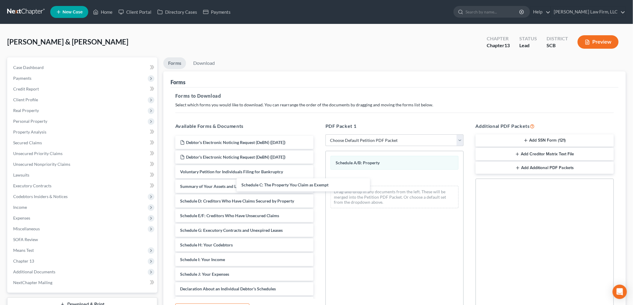
drag, startPoint x: 283, startPoint y: 202, endPoint x: 364, endPoint y: 191, distance: 82.1
click at [318, 191] on div "Schedule C: The Property You Claim as Exempt Debtor's Electronic Noticing Reque…" at bounding box center [244, 266] width 148 height 260
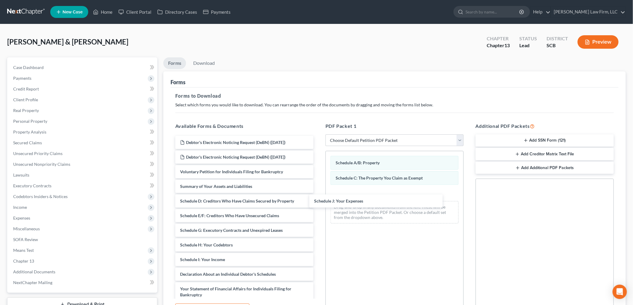
drag, startPoint x: 239, startPoint y: 272, endPoint x: 373, endPoint y: 199, distance: 152.6
click at [318, 199] on div "Schedule J: Your Expenses Debtor's Electronic Noticing Request (DeBN) ([DATE]) …" at bounding box center [244, 258] width 148 height 245
click at [216, 65] on link "Download" at bounding box center [203, 63] width 31 height 12
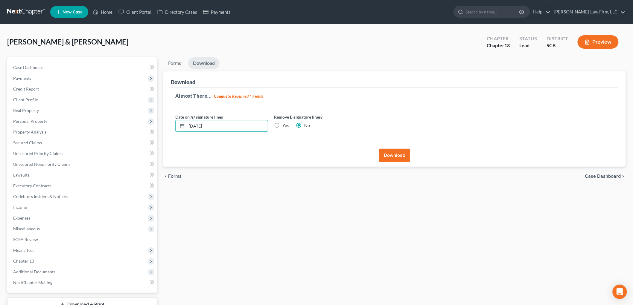
drag, startPoint x: 217, startPoint y: 124, endPoint x: 175, endPoint y: 135, distance: 43.1
click at [180, 134] on div "Date on /s/ signature lines [DATE] Remove E-signature lines? Yes No" at bounding box center [270, 125] width 197 height 23
click at [282, 125] on label "Yes" at bounding box center [285, 126] width 6 height 6
click at [285, 125] on input "Yes" at bounding box center [287, 125] width 4 height 4
radio input "true"
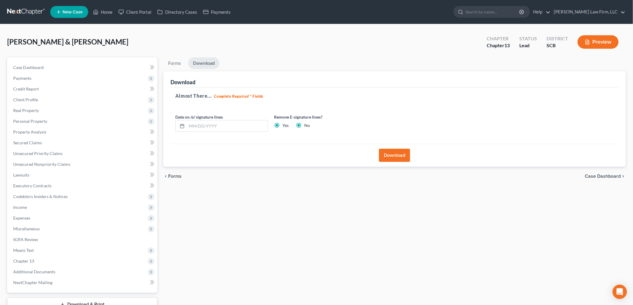
radio input "false"
click at [393, 158] on button "Download" at bounding box center [394, 155] width 31 height 13
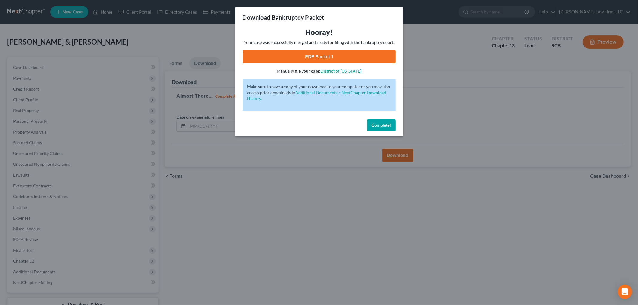
click at [317, 55] on link "PDF Packet 1" at bounding box center [319, 56] width 153 height 13
click at [133, 37] on div "Download Bankruptcy Packet Hooray! Your case was successfully merged and ready …" at bounding box center [319, 152] width 638 height 305
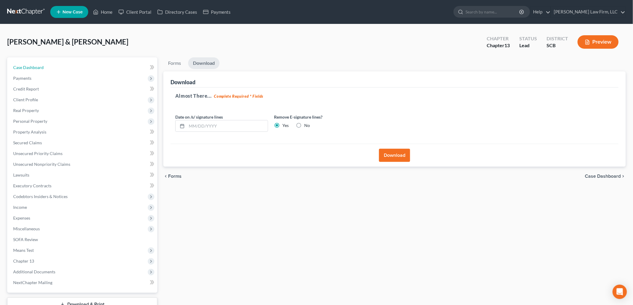
click at [47, 69] on link "Case Dashboard" at bounding box center [82, 67] width 149 height 11
select select "2"
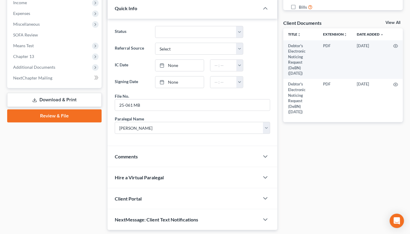
scroll to position [224, 0]
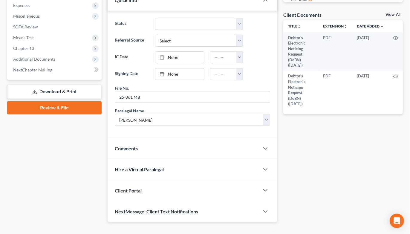
click at [167, 143] on div "Comments" at bounding box center [184, 148] width 152 height 21
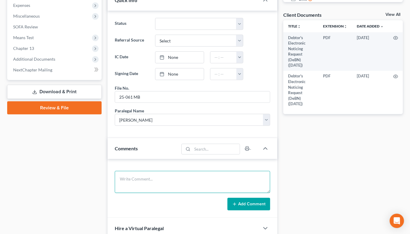
click at [165, 174] on textarea at bounding box center [193, 182] width 156 height 22
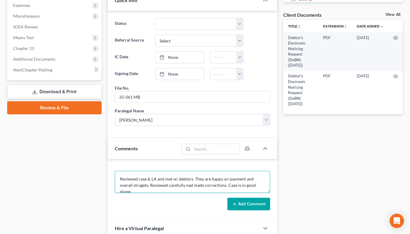
scroll to position [1, 0]
type textarea "Reviewed case & LA and met w/ debtors. They are happy w/ payment and overall st…"
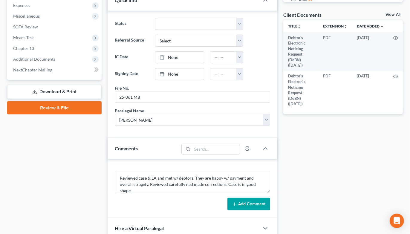
click at [250, 198] on button "Add Comment" at bounding box center [249, 204] width 43 height 13
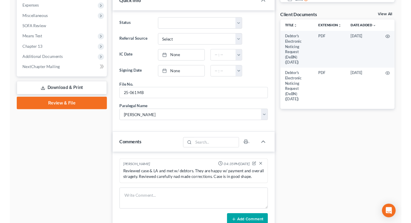
scroll to position [224, 0]
